Goal: Task Accomplishment & Management: Use online tool/utility

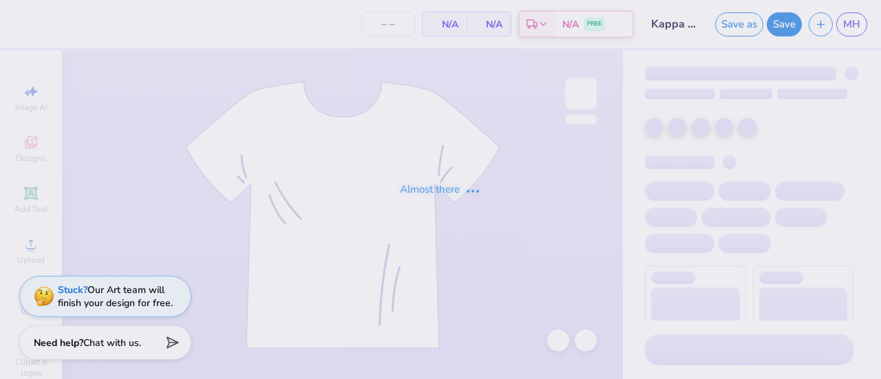
type input "40"
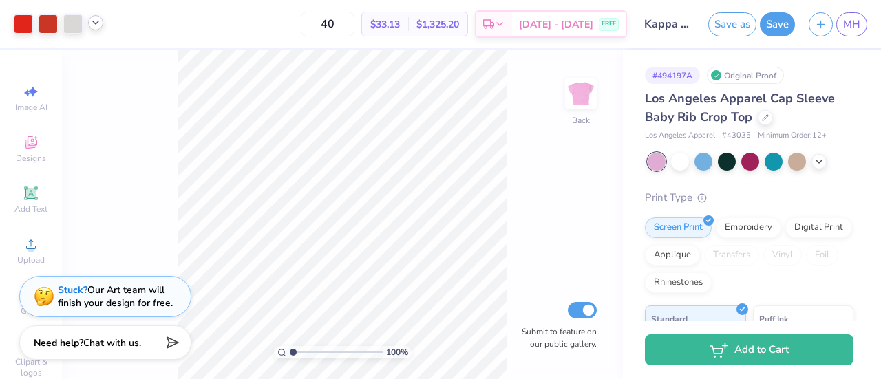
click at [94, 27] on icon at bounding box center [95, 22] width 11 height 11
click at [99, 25] on icon at bounding box center [95, 22] width 11 height 11
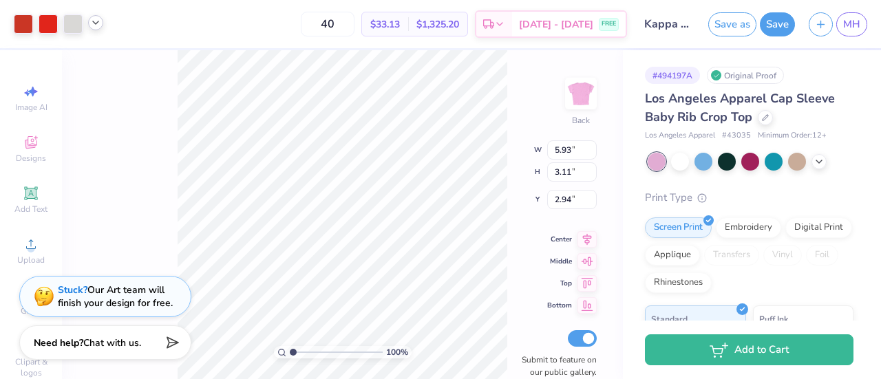
scroll to position [94, 0]
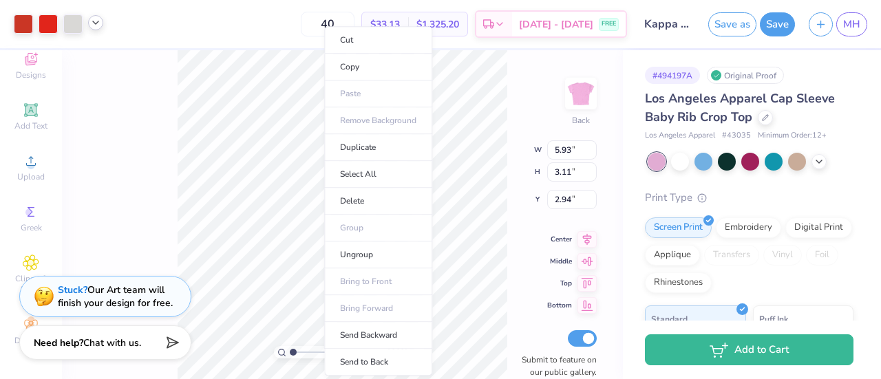
click at [92, 30] on div at bounding box center [59, 23] width 90 height 19
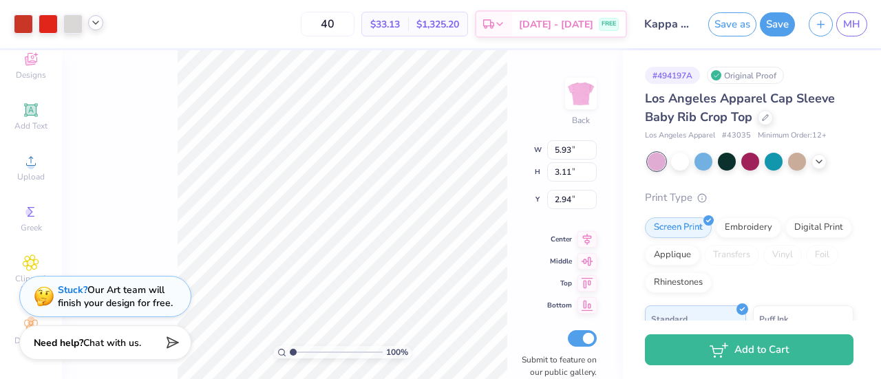
click at [94, 28] on div at bounding box center [95, 22] width 15 height 15
click at [51, 27] on div at bounding box center [48, 22] width 19 height 19
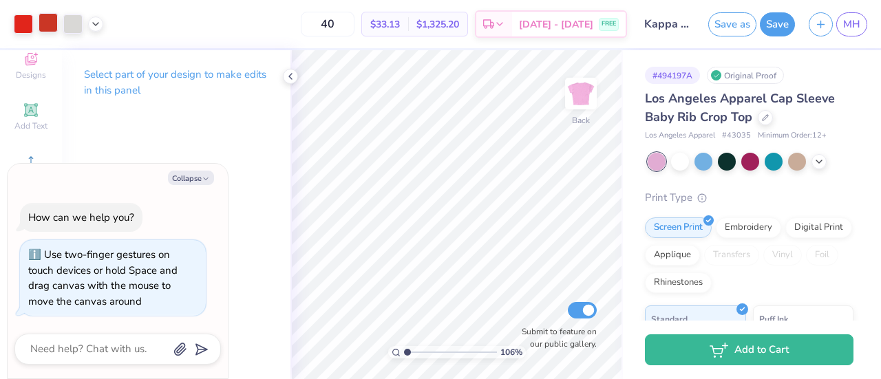
type input "1.06201877657406"
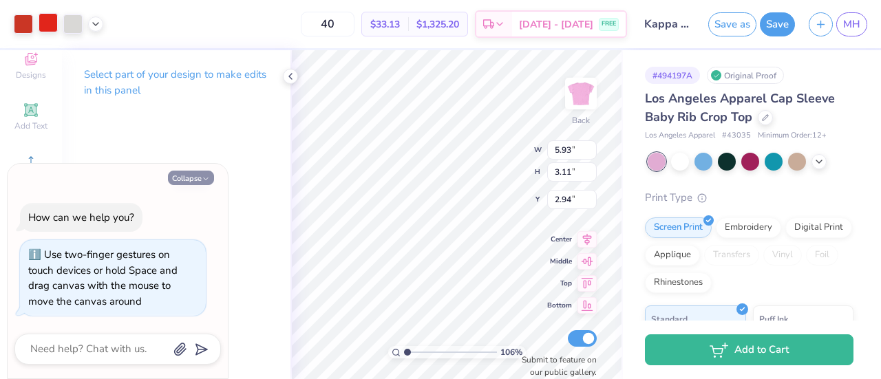
click at [198, 183] on button "Collapse" at bounding box center [191, 178] width 46 height 14
type textarea "x"
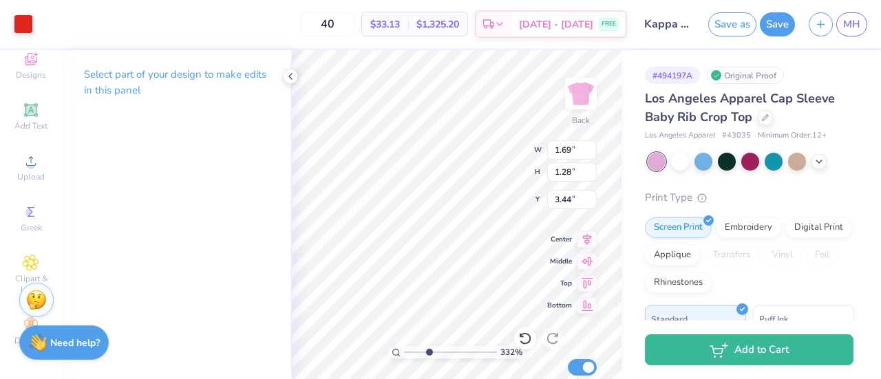
type input "3.32"
click at [428, 352] on input "range" at bounding box center [450, 352] width 93 height 12
type input "1.53"
type input "1.31"
type input "3.00"
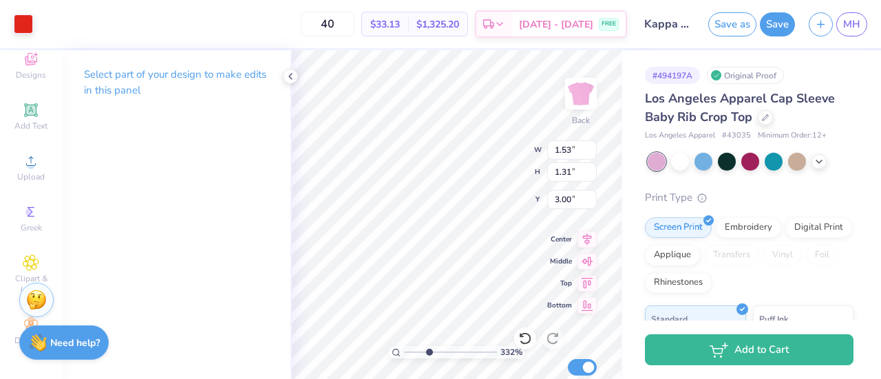
type input "1.69"
type input "1.28"
type input "3.44"
click at [26, 24] on div at bounding box center [23, 22] width 19 height 19
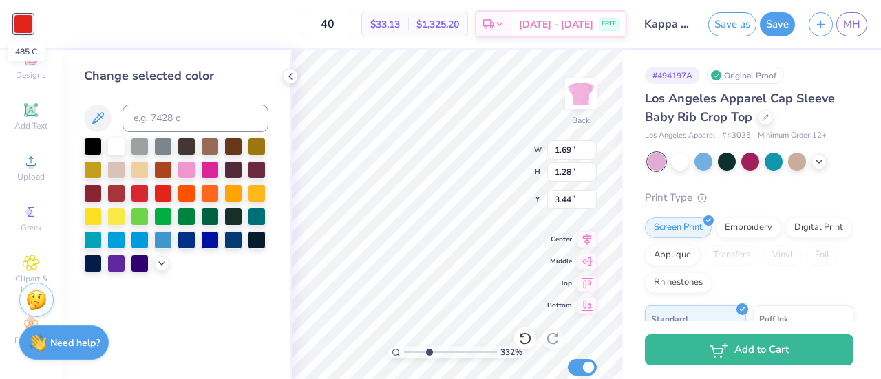
click at [24, 27] on div at bounding box center [23, 23] width 19 height 19
type input "1.53"
type input "1.31"
type input "3.00"
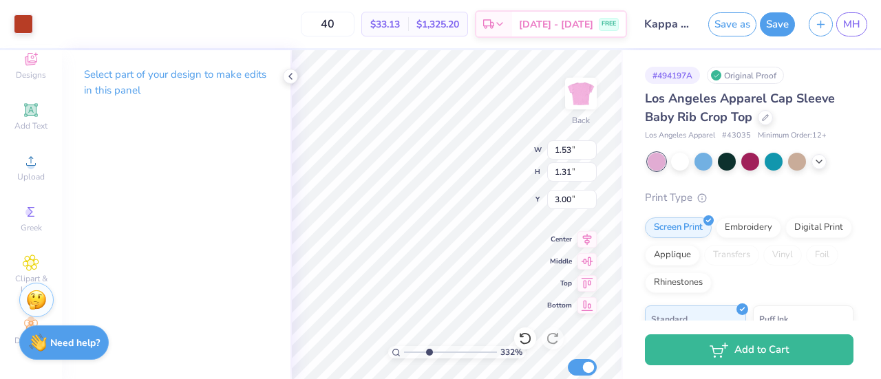
type input "1"
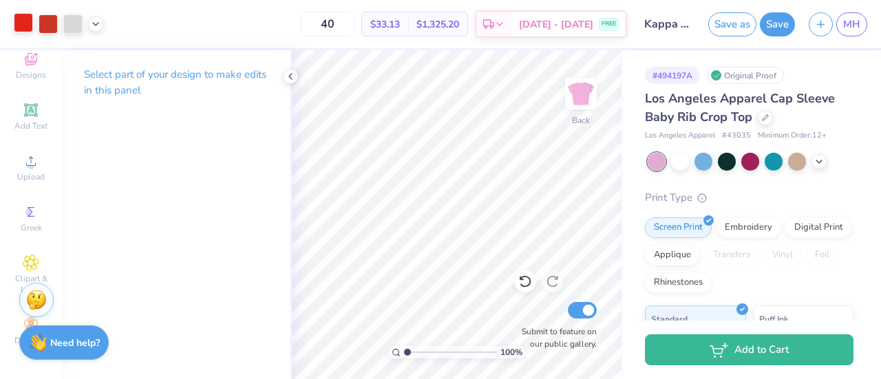
click at [15, 21] on div at bounding box center [23, 22] width 19 height 19
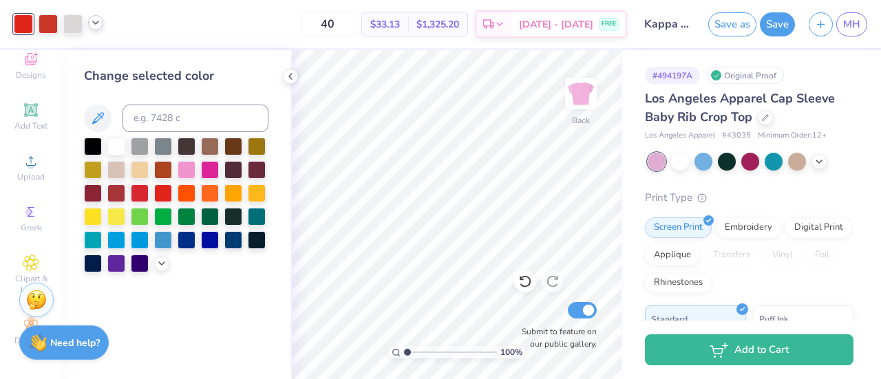
click at [99, 27] on icon at bounding box center [95, 22] width 11 height 11
click at [98, 59] on div at bounding box center [95, 57] width 19 height 19
click at [76, 25] on div at bounding box center [72, 22] width 19 height 19
click at [45, 27] on div at bounding box center [48, 22] width 19 height 19
click at [22, 27] on div at bounding box center [23, 22] width 19 height 19
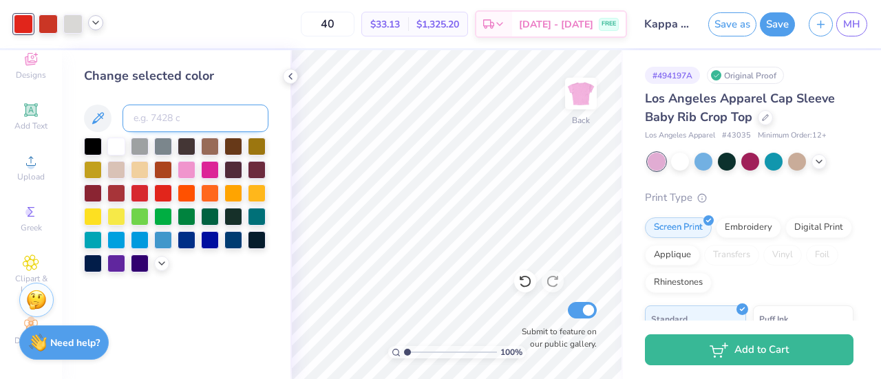
click at [189, 116] on input at bounding box center [196, 119] width 146 height 28
type input "485"
drag, startPoint x: 409, startPoint y: 353, endPoint x: 441, endPoint y: 350, distance: 32.5
click at [441, 350] on input "range" at bounding box center [450, 352] width 93 height 12
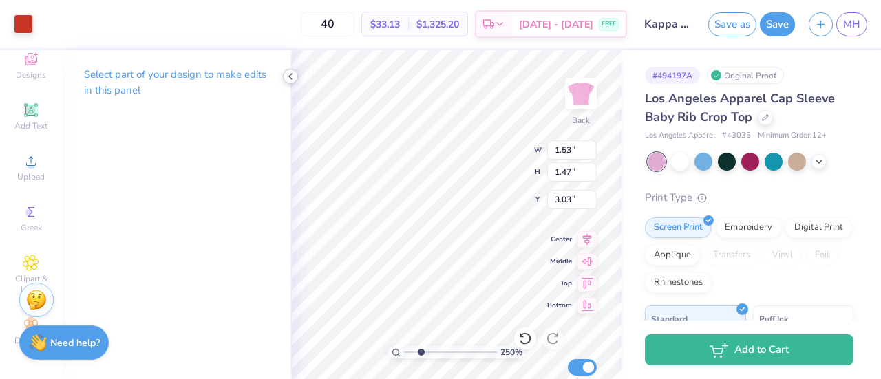
type input "2.49973095310915"
type input "1.31"
type input "3.00"
click at [29, 27] on div at bounding box center [23, 22] width 19 height 19
type input "2.49973095310915"
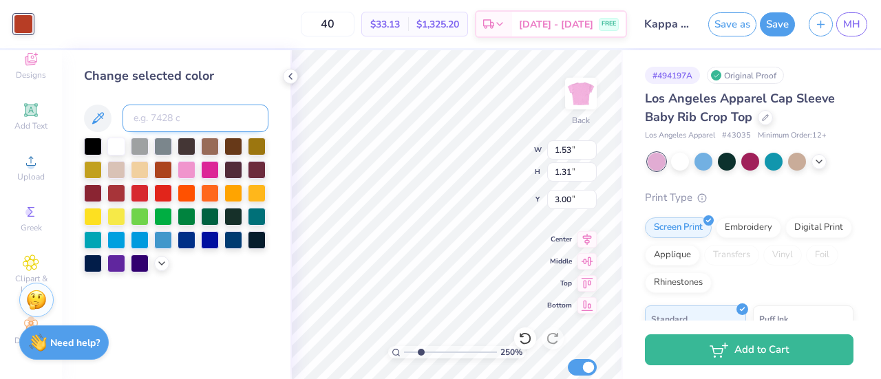
click at [189, 115] on input at bounding box center [196, 119] width 146 height 28
type input "485"
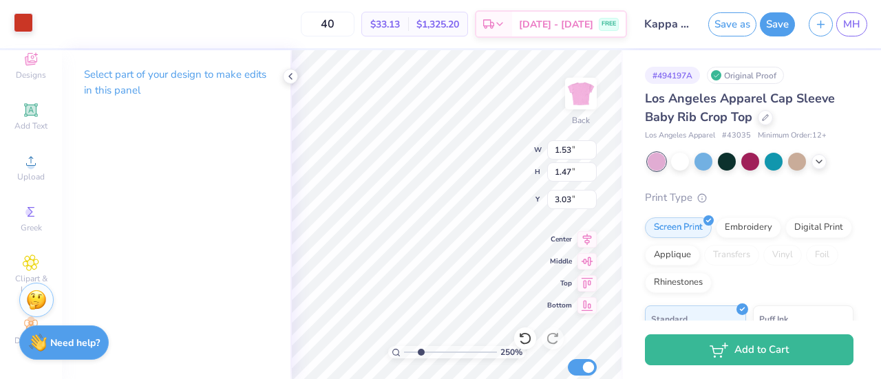
click at [25, 17] on div at bounding box center [23, 22] width 19 height 19
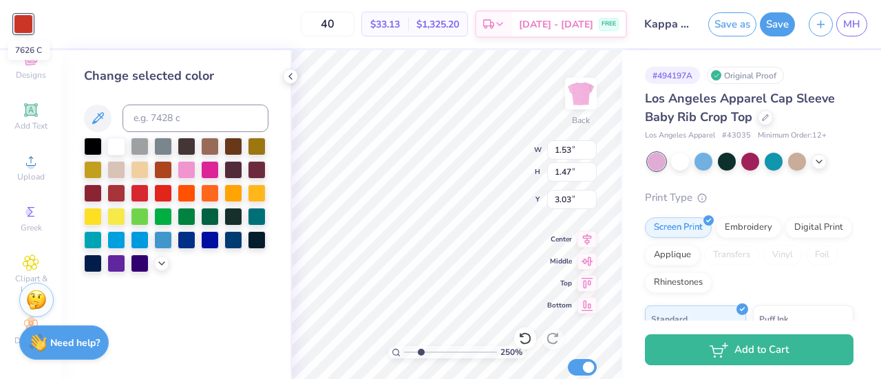
type input "2.49973095310915"
click at [21, 25] on div at bounding box center [23, 23] width 19 height 19
click at [185, 119] on input at bounding box center [196, 119] width 146 height 28
type input "485"
type input "2.49973095310915"
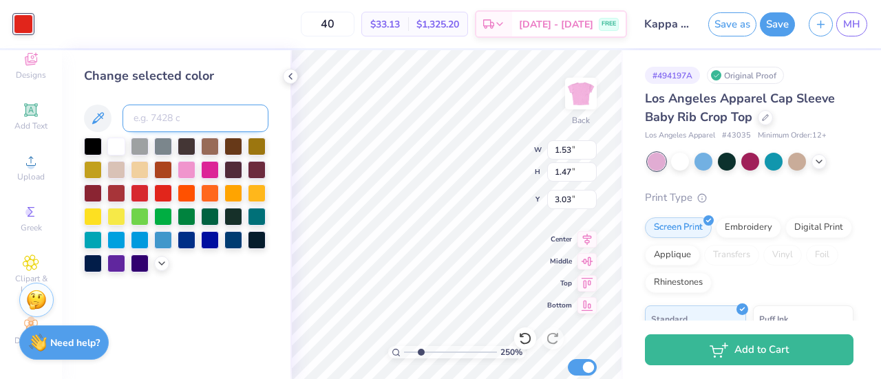
type input "4"
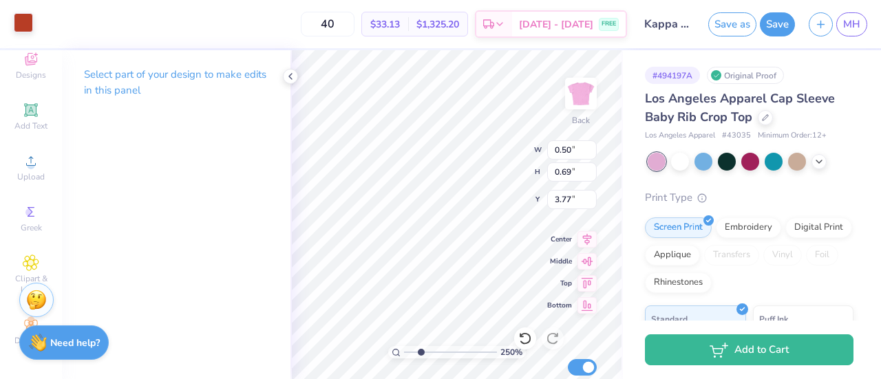
click at [22, 21] on div at bounding box center [23, 22] width 19 height 19
type input "2.49973095310915"
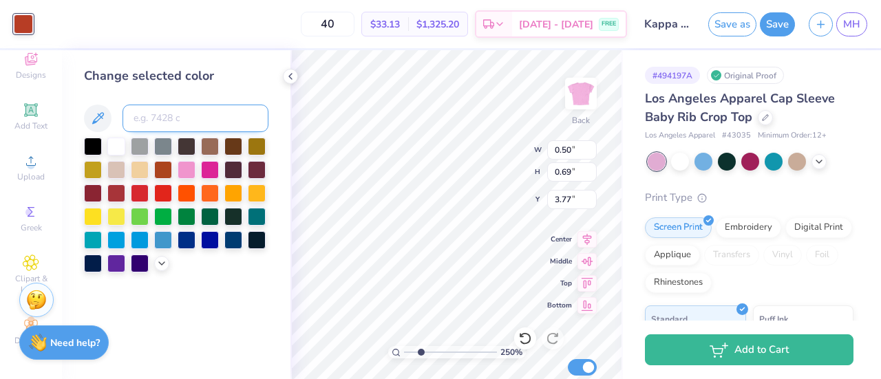
click at [169, 118] on input at bounding box center [196, 119] width 146 height 28
type input "485"
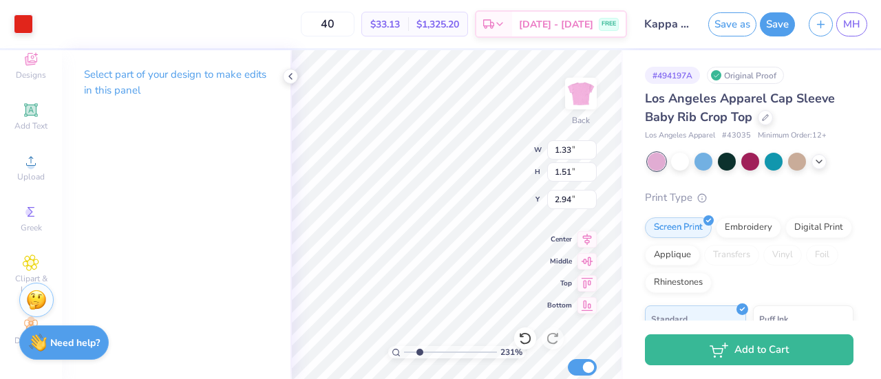
type input "2.3053017559895"
type input "0.96"
type input "1.52"
type input "3.17"
click at [19, 21] on div at bounding box center [23, 22] width 19 height 19
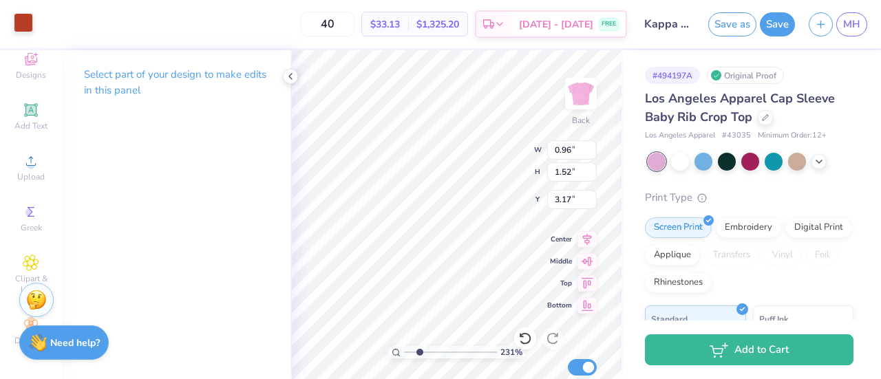
type input "2.3053017559895"
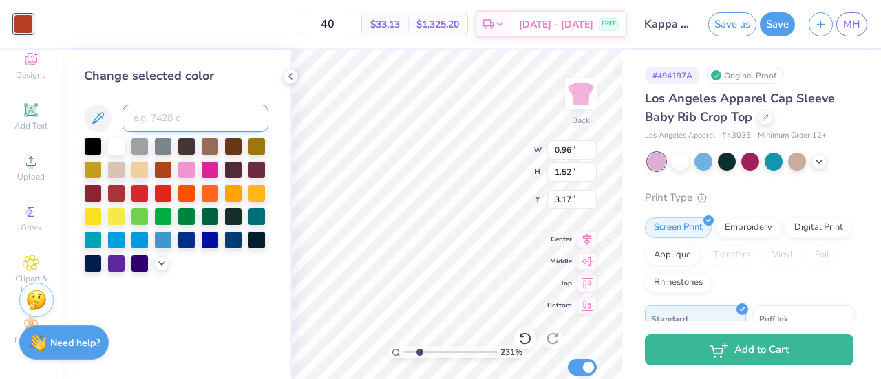
click at [171, 124] on input at bounding box center [196, 119] width 146 height 28
type input "485"
type input "2.3053017559895"
type input "485"
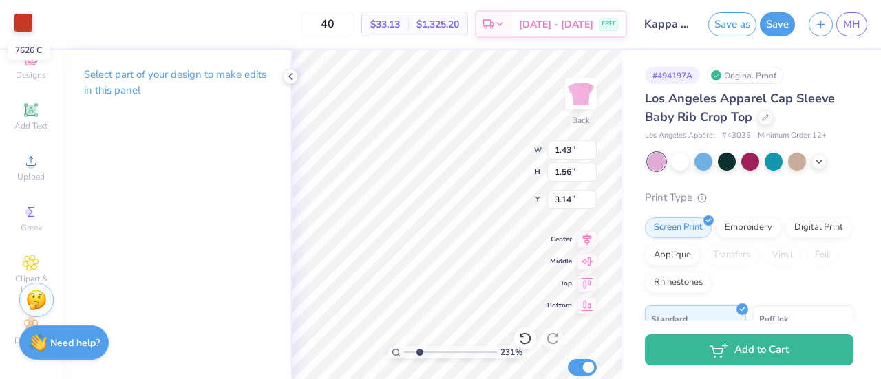
click at [26, 25] on div at bounding box center [23, 22] width 19 height 19
type input "2.3053017559895"
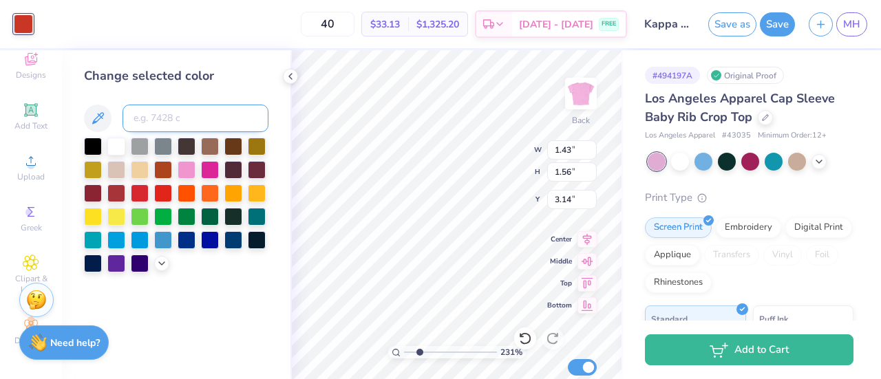
click at [176, 114] on input at bounding box center [196, 119] width 146 height 28
type input "485"
click at [176, 114] on input at bounding box center [196, 119] width 146 height 28
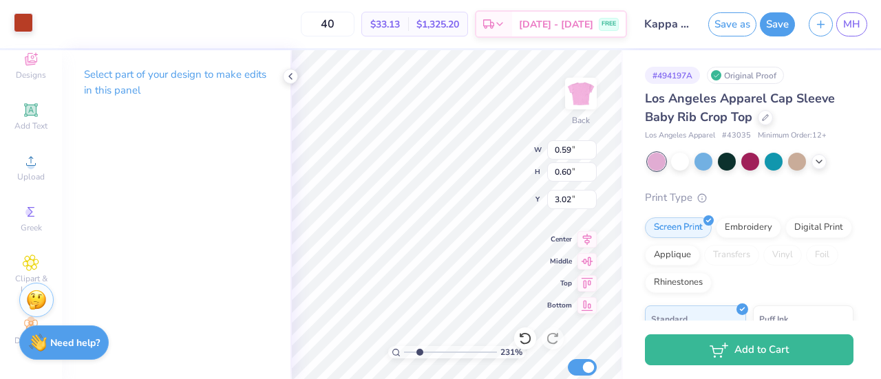
click at [23, 23] on div at bounding box center [23, 22] width 19 height 19
type input "2.3053017559895"
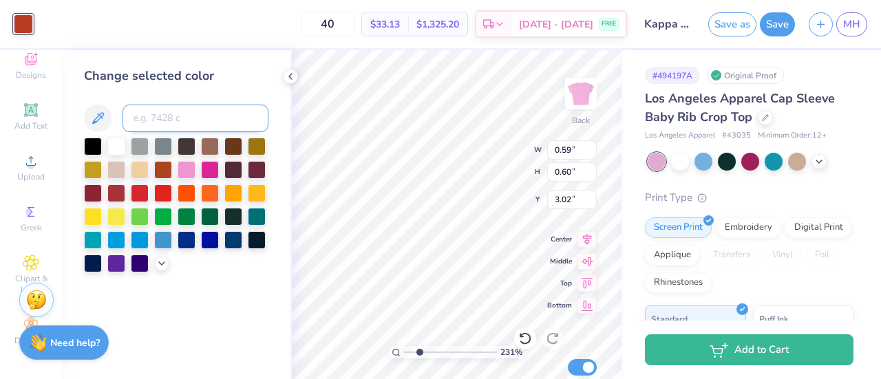
click at [169, 123] on input at bounding box center [196, 119] width 146 height 28
type input "485"
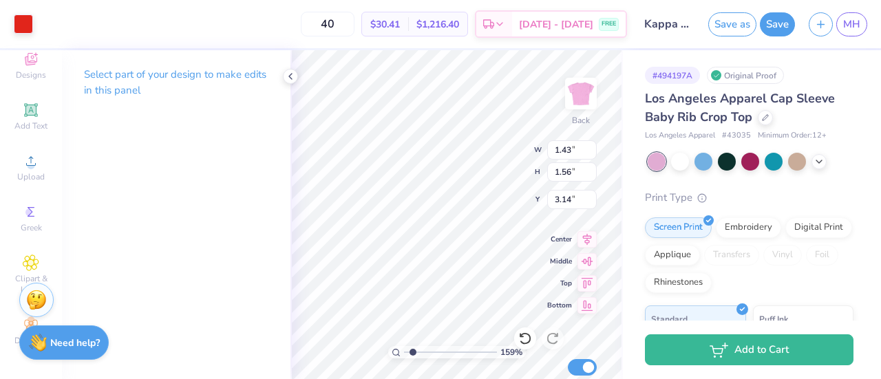
type input "1.58612659545157"
type input "1.53"
type input "1.31"
type input "3.00"
type input "1.58612659545157"
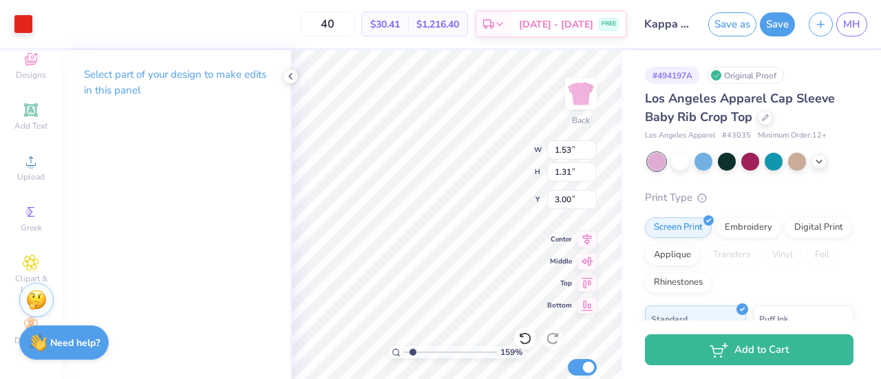
type input "0.30"
type input "0.14"
type input "3.07"
click at [21, 21] on div at bounding box center [23, 22] width 19 height 19
type input "1.58612659545157"
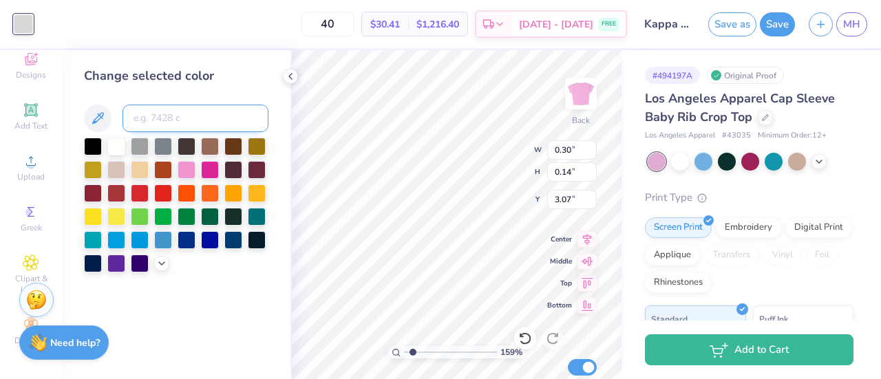
click at [171, 114] on input at bounding box center [196, 119] width 146 height 28
type input "485"
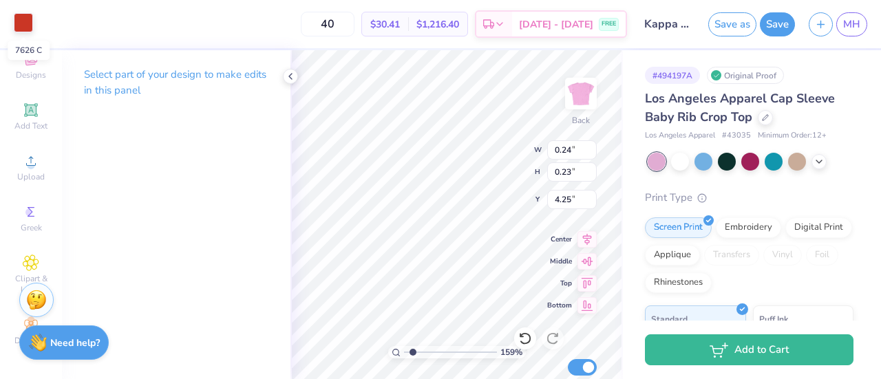
click at [23, 19] on div at bounding box center [23, 22] width 19 height 19
type input "1.58612659545157"
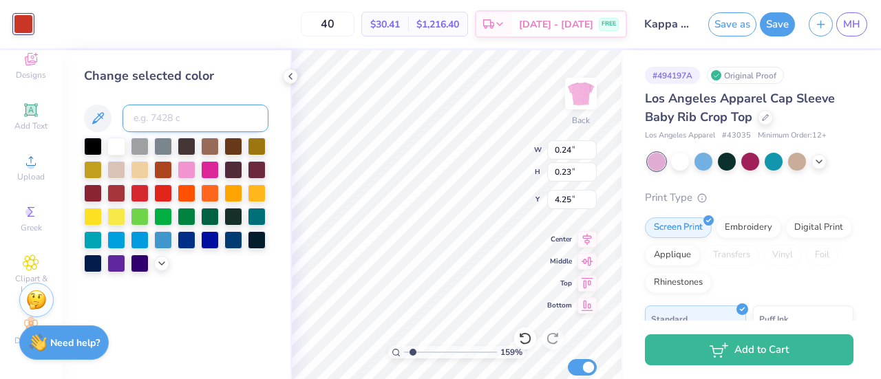
click at [177, 114] on input at bounding box center [196, 119] width 146 height 28
type input "485"
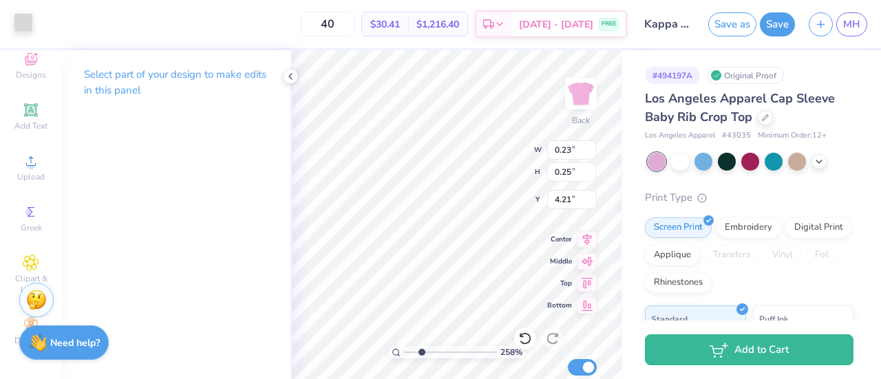
click at [20, 19] on div at bounding box center [23, 22] width 19 height 19
type input "2.57959689062535"
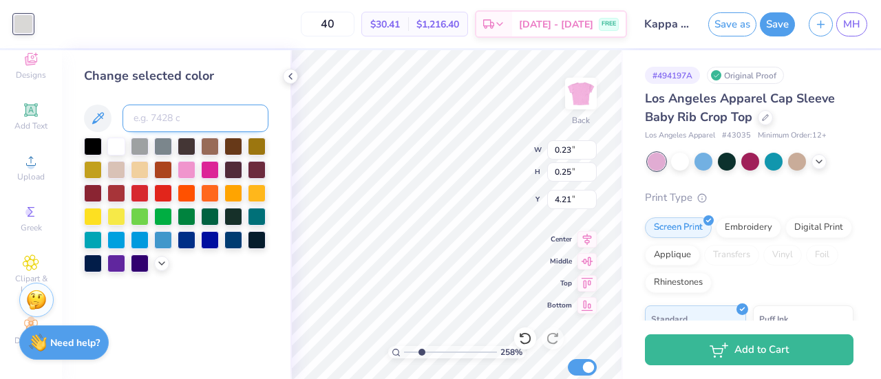
click at [171, 115] on input at bounding box center [196, 119] width 146 height 28
type input "485"
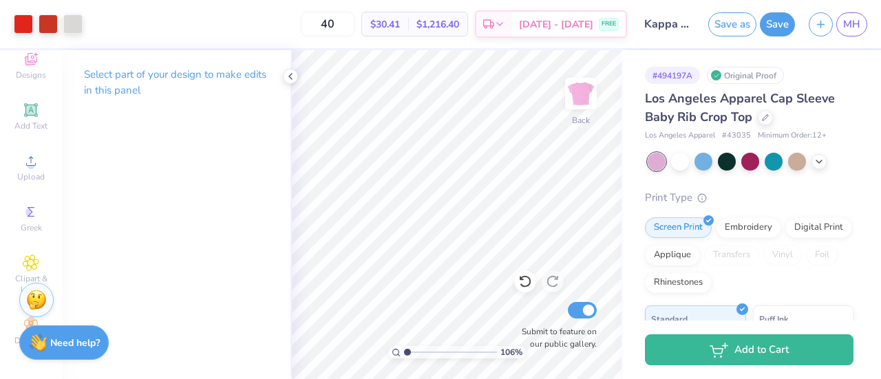
type input "1"
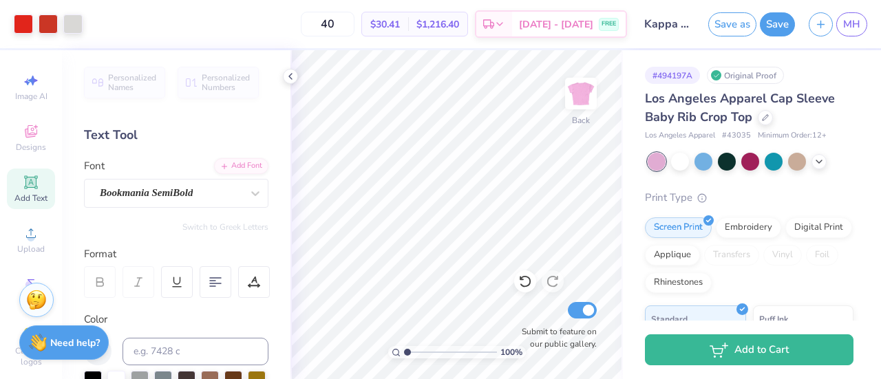
scroll to position [0, 0]
click at [295, 78] on icon at bounding box center [290, 76] width 11 height 11
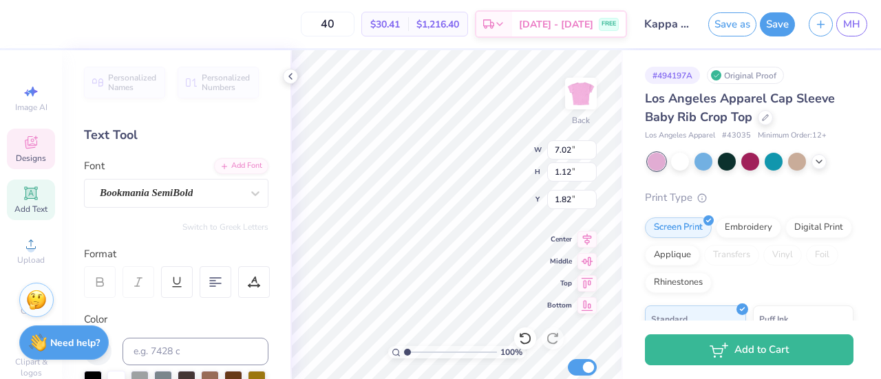
scroll to position [0, 2]
click at [23, 149] on icon at bounding box center [31, 142] width 17 height 17
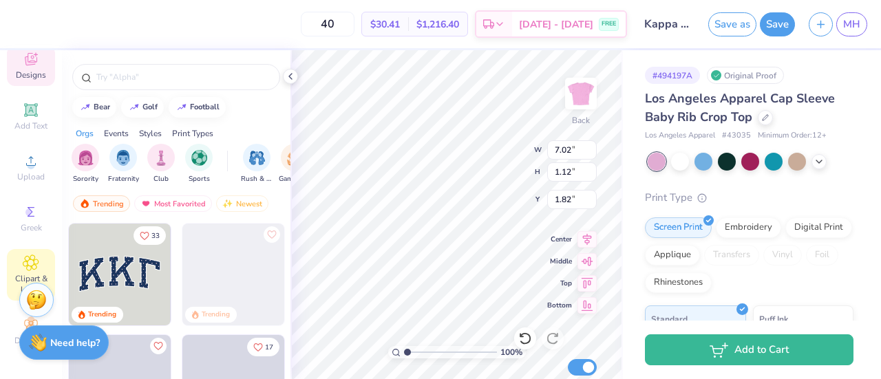
scroll to position [94, 2]
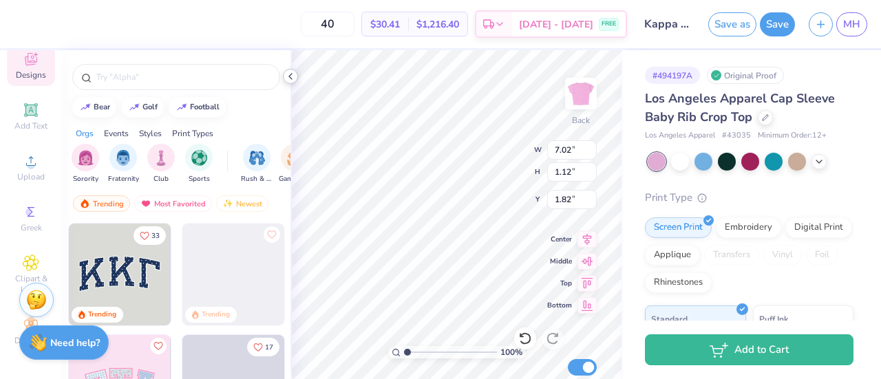
click at [290, 77] on polyline at bounding box center [290, 77] width 3 height 6
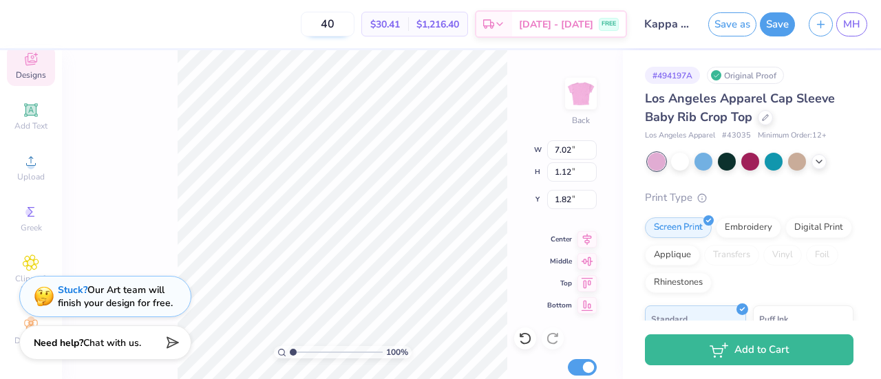
click at [355, 25] on input "40" at bounding box center [328, 24] width 54 height 25
type input "4"
type input "1"
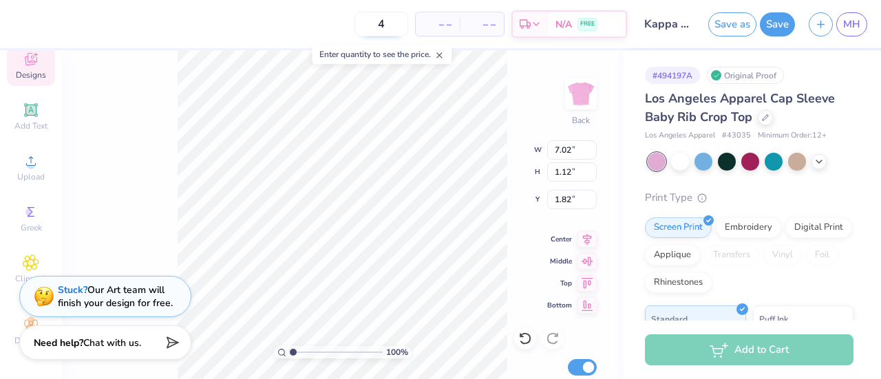
type input "40"
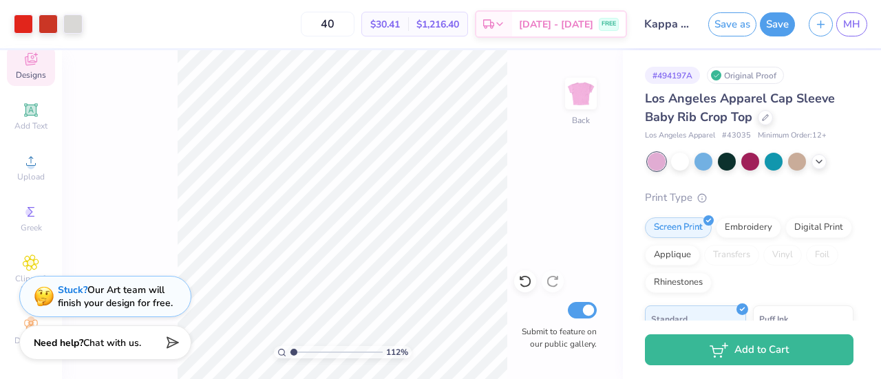
type input "1.11609801509767"
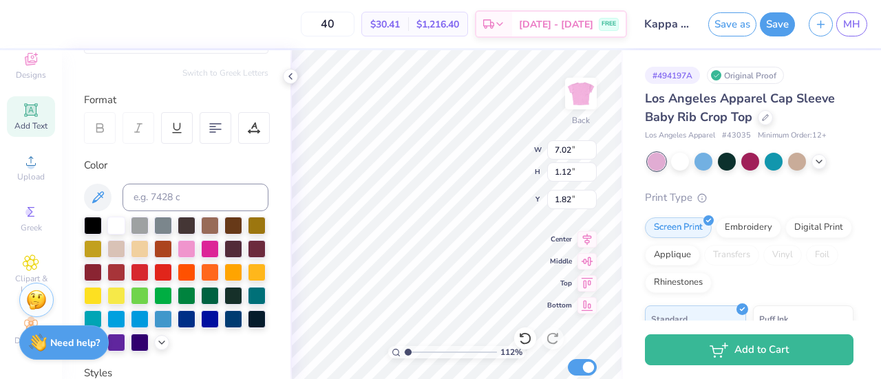
scroll to position [160, 0]
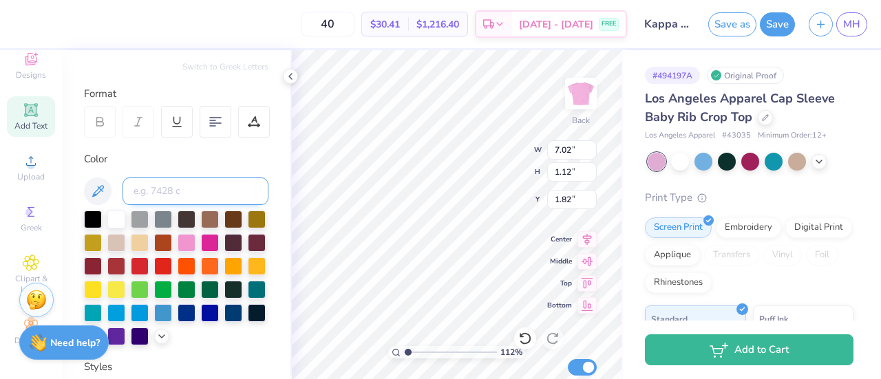
click at [191, 188] on input at bounding box center [196, 192] width 146 height 28
type input "485"
type input "1.11609801509767"
type input "6.97"
type input "1.11"
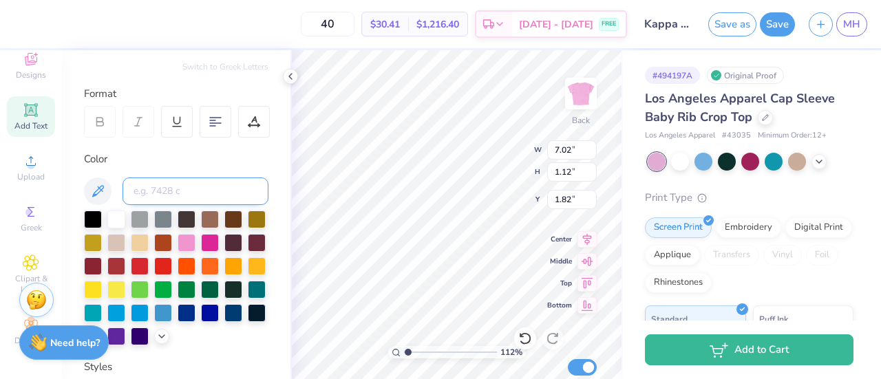
type input "1.83"
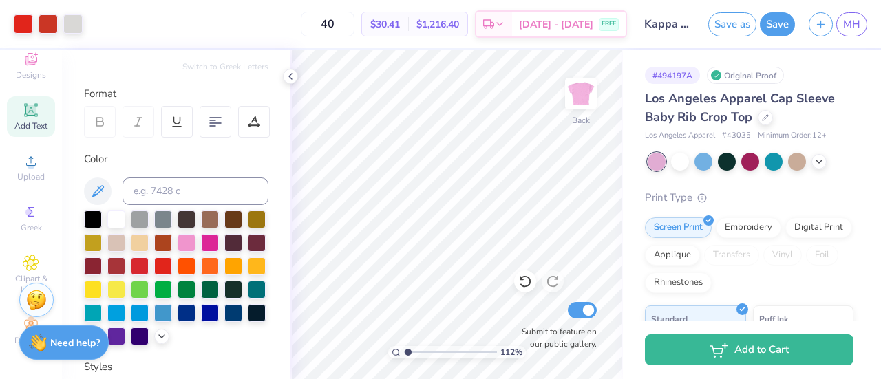
type input "1.11609801509767"
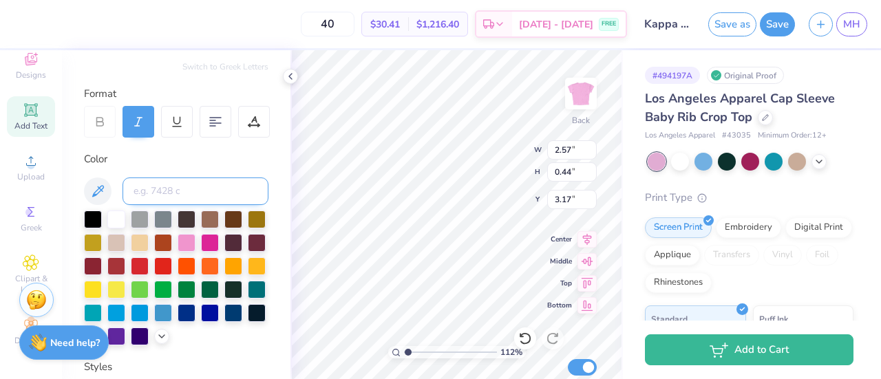
click at [185, 199] on input at bounding box center [196, 192] width 146 height 28
type input "485"
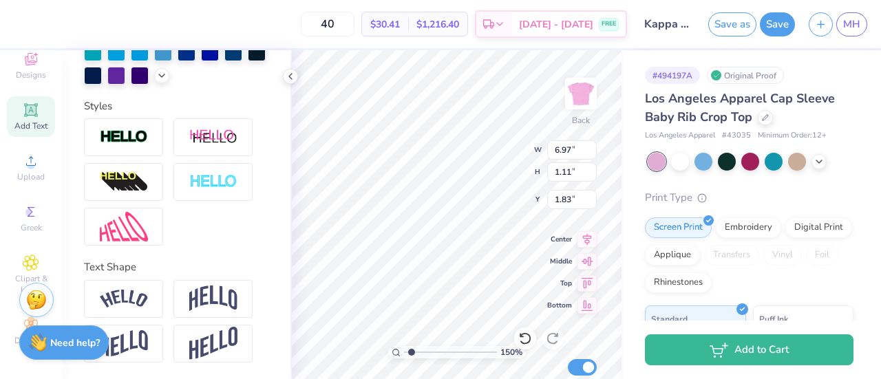
scroll to position [0, 0]
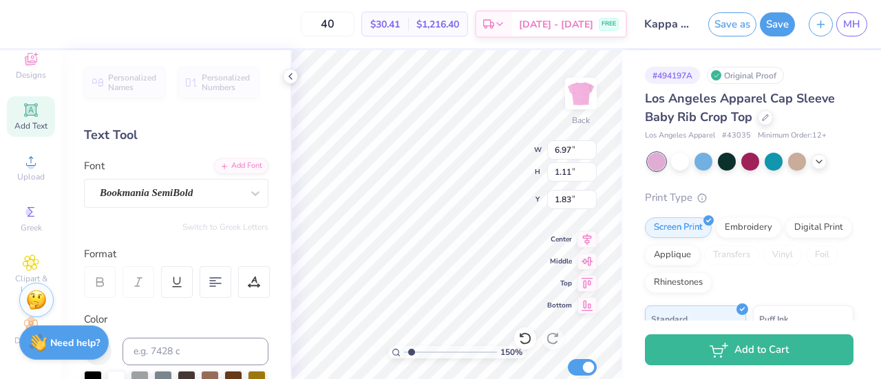
type input "1.50017764218306"
type input "1.53"
type input "1.47"
type input "3.03"
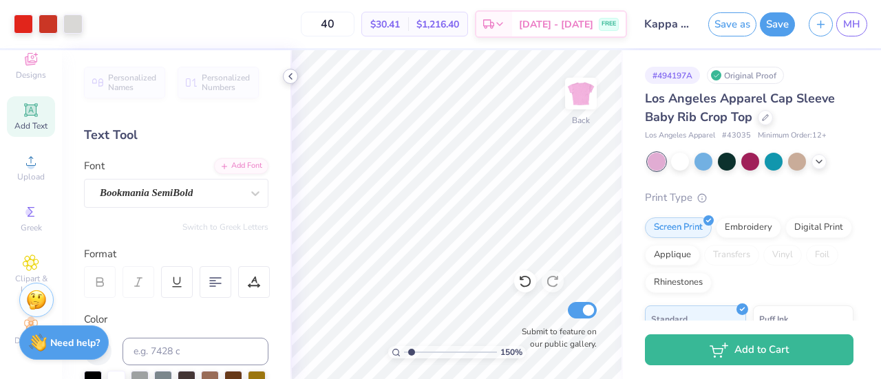
click at [289, 78] on icon at bounding box center [290, 76] width 11 height 11
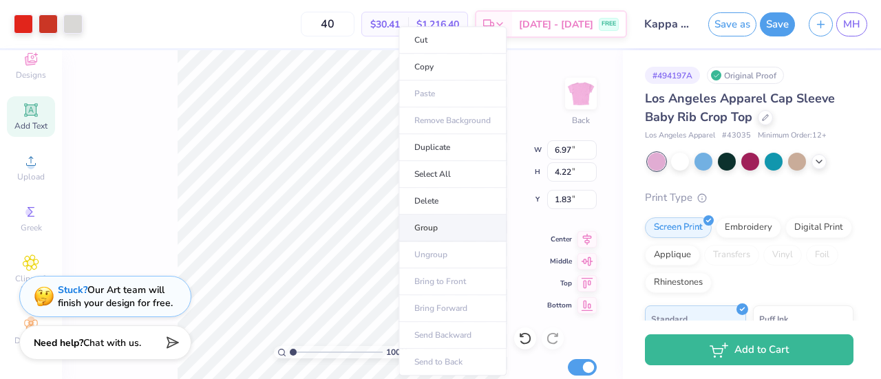
click at [426, 239] on li "Group" at bounding box center [453, 228] width 108 height 27
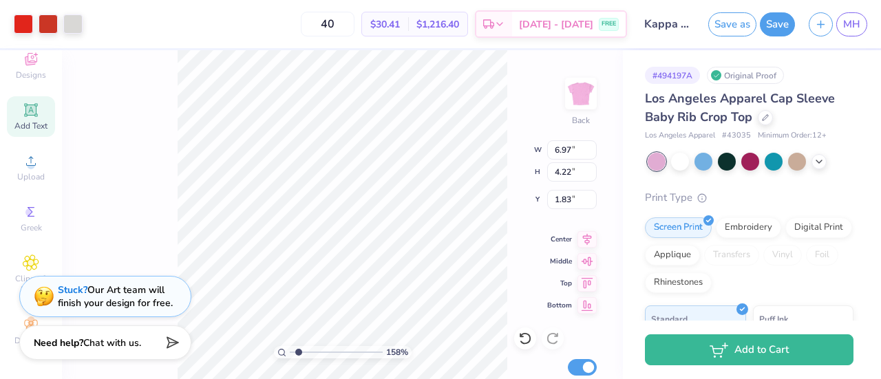
type input "1.57690904631116"
type input "5.16"
type input "3.13"
type input "1.57690904631116"
type input "1.44"
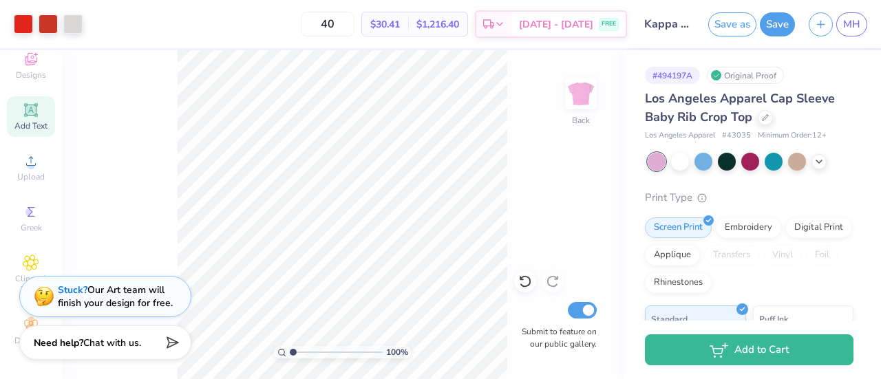
click at [523, 163] on div "100 % Back Submit to feature on our public gallery." at bounding box center [342, 214] width 561 height 329
click at [720, 28] on button "Save as" at bounding box center [733, 22] width 48 height 24
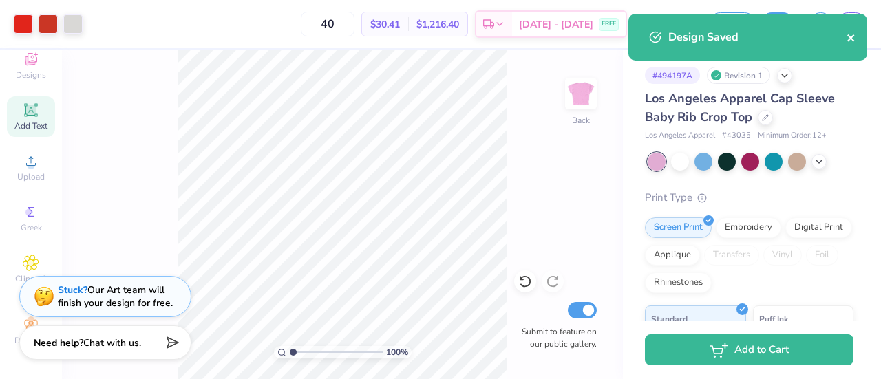
click at [855, 40] on icon "close" at bounding box center [852, 37] width 10 height 11
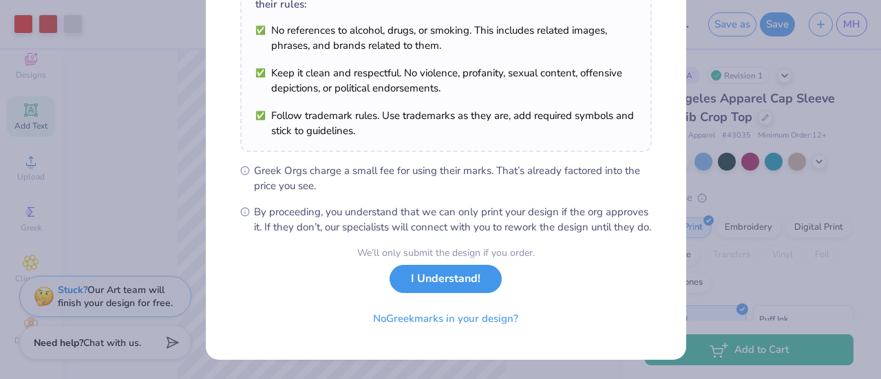
click at [440, 280] on button "I Understand!" at bounding box center [446, 279] width 112 height 28
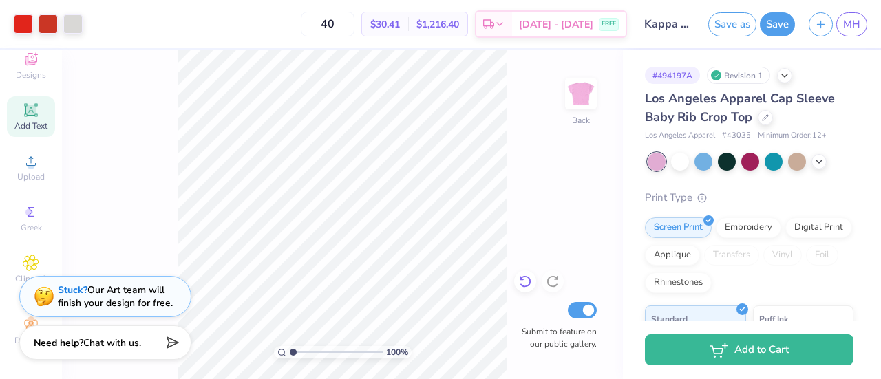
click at [532, 286] on icon at bounding box center [525, 282] width 14 height 14
click at [529, 286] on icon at bounding box center [525, 282] width 14 height 14
click at [532, 286] on div at bounding box center [525, 282] width 22 height 22
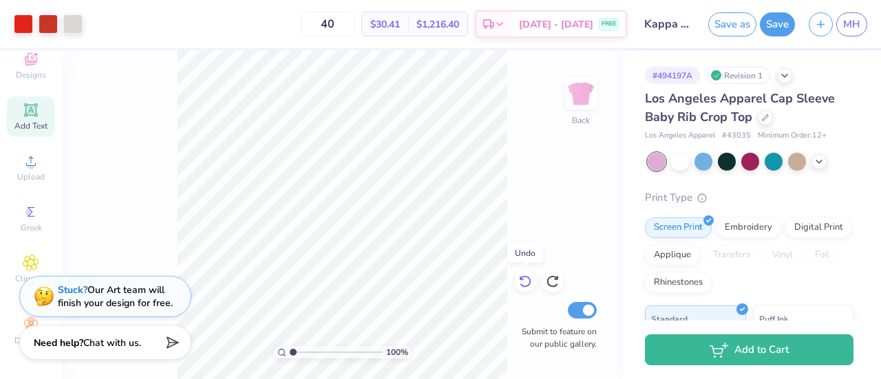
click at [533, 287] on div at bounding box center [525, 282] width 22 height 22
click at [542, 284] on div at bounding box center [553, 282] width 22 height 22
click at [532, 286] on icon at bounding box center [525, 282] width 14 height 14
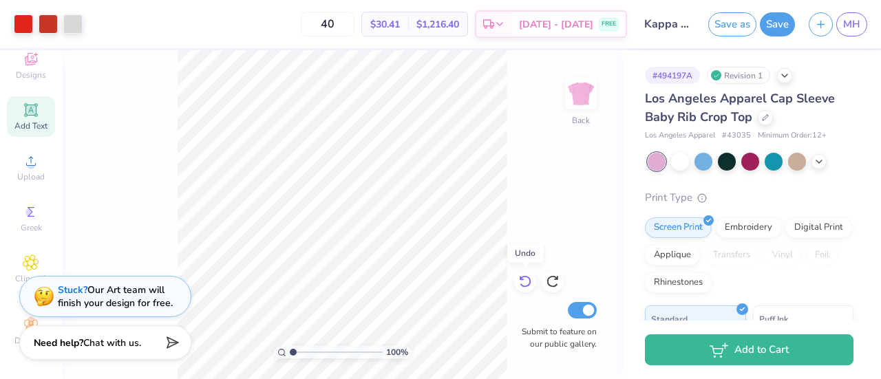
click at [532, 286] on icon at bounding box center [525, 282] width 14 height 14
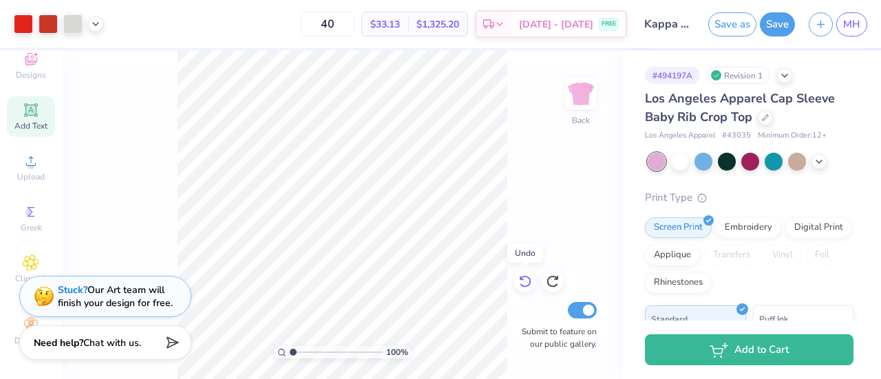
click at [532, 286] on icon at bounding box center [525, 282] width 14 height 14
click at [532, 286] on div "100 % Back Submit to feature on our public gallery." at bounding box center [342, 214] width 561 height 329
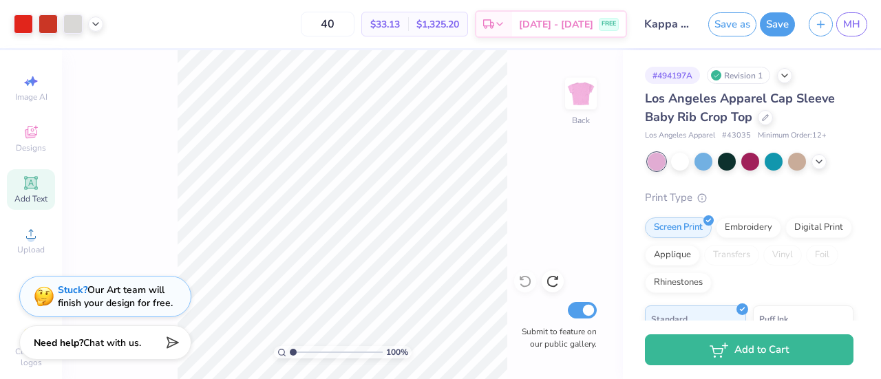
scroll to position [9, 6]
click at [683, 158] on div at bounding box center [680, 160] width 18 height 18
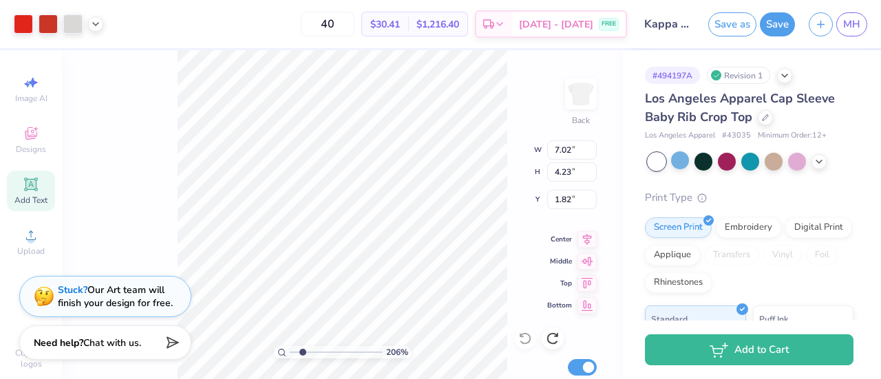
click at [526, 76] on div "206 % Back W 7.02 7.02 " H 4.23 4.23 " Y 1.82 1.82 " Center Middle Top Bottom S…" at bounding box center [342, 214] width 561 height 329
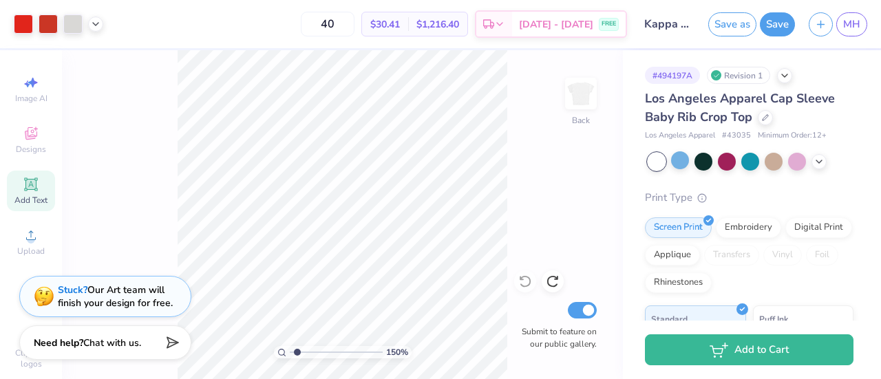
type input "1.49711623797639"
